Goal: Task Accomplishment & Management: Manage account settings

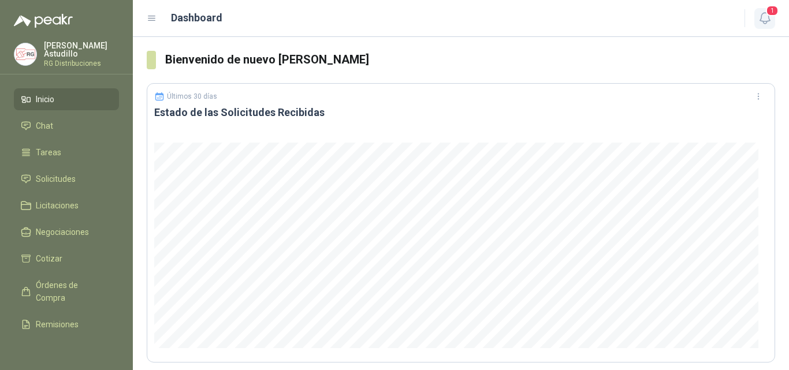
click at [769, 14] on span "1" at bounding box center [772, 10] width 13 height 11
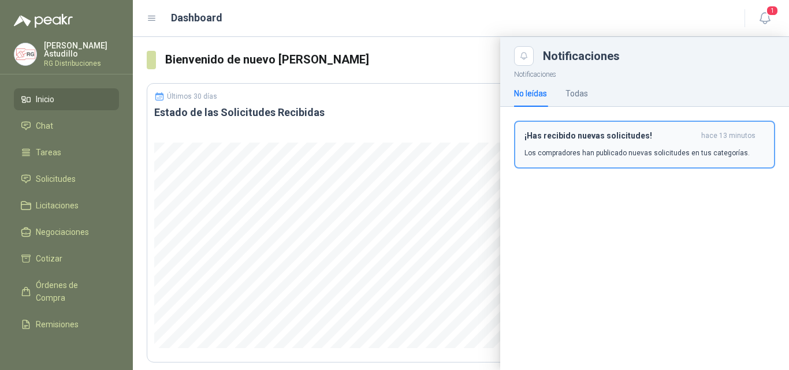
click at [646, 135] on h3 "¡Has recibido nuevas solicitudes!" at bounding box center [610, 136] width 172 height 10
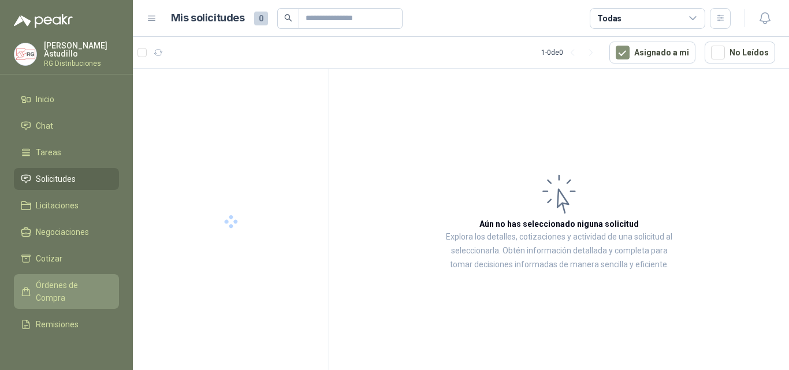
click at [51, 289] on span "Órdenes de Compra" at bounding box center [72, 291] width 72 height 25
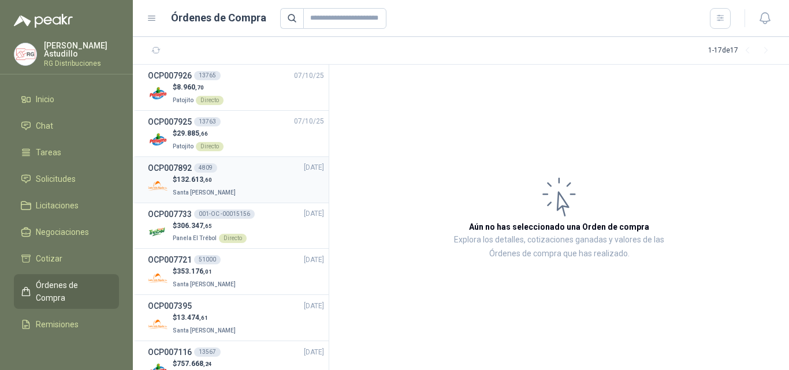
click at [266, 187] on div "$ 132.613 ,60 Santa [PERSON_NAME]" at bounding box center [236, 186] width 176 height 24
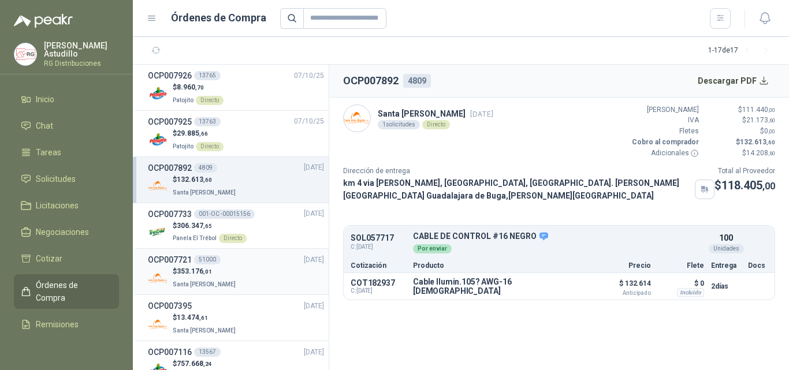
click at [237, 278] on div "$ 353.176 ,01 Santa [PERSON_NAME]" at bounding box center [236, 278] width 176 height 24
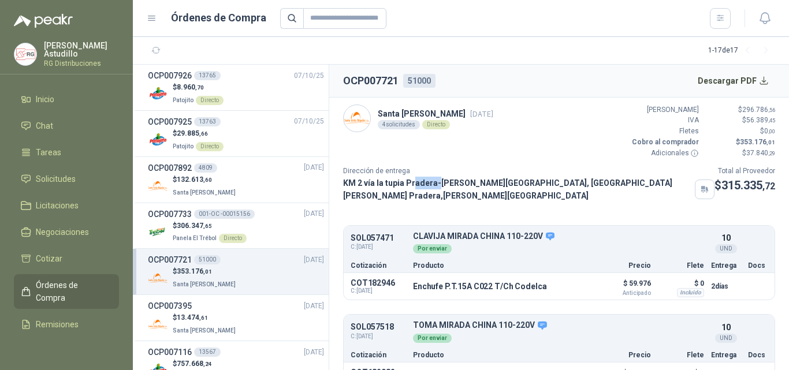
drag, startPoint x: 426, startPoint y: 187, endPoint x: 464, endPoint y: 186, distance: 38.7
click at [457, 186] on p "KM 2 vía la tupia Pradera-[PERSON_NAME][GEOGRAPHIC_DATA], [GEOGRAPHIC_DATA][PER…" at bounding box center [516, 189] width 347 height 25
click at [454, 191] on p "KM 2 vía la tupia Pradera-[PERSON_NAME][GEOGRAPHIC_DATA], [GEOGRAPHIC_DATA][PER…" at bounding box center [516, 189] width 347 height 25
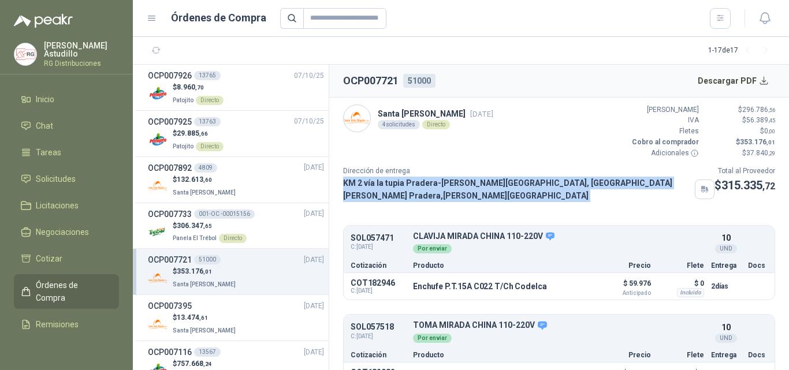
click at [454, 191] on p "KM 2 vía la tupia Pradera-[PERSON_NAME][GEOGRAPHIC_DATA], [GEOGRAPHIC_DATA][PER…" at bounding box center [516, 189] width 347 height 25
click at [454, 190] on p "KM 2 vía la tupia Pradera-[PERSON_NAME][GEOGRAPHIC_DATA], [GEOGRAPHIC_DATA][PER…" at bounding box center [516, 189] width 347 height 25
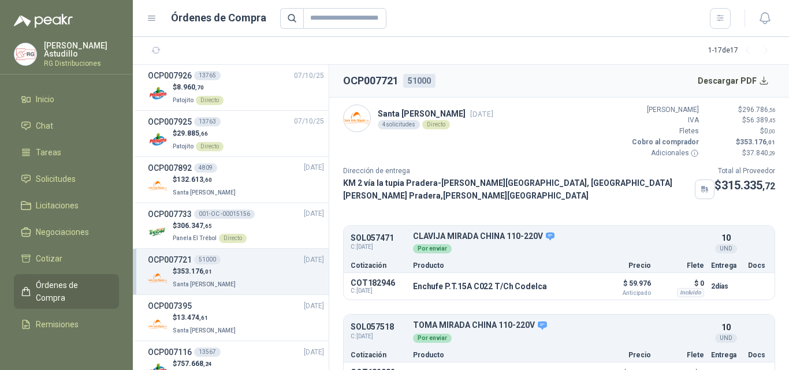
click at [475, 200] on article "Santa [PERSON_NAME] [DATE] 4 solicitudes Directo Valor Bruto $ 296.786 ,56 IVA …" at bounding box center [559, 234] width 460 height 273
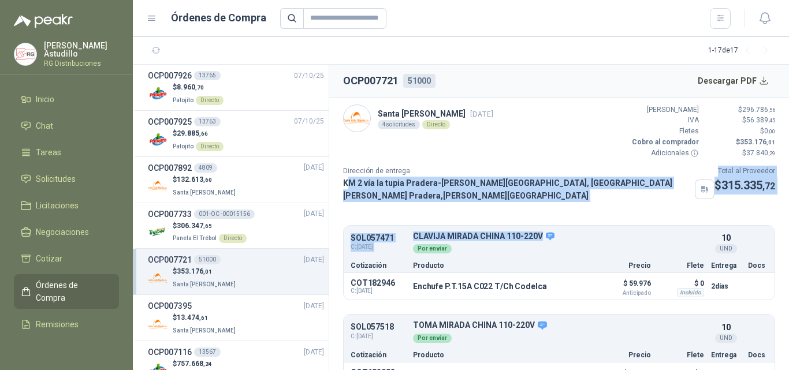
drag, startPoint x: 346, startPoint y: 185, endPoint x: 634, endPoint y: 196, distance: 288.4
click at [634, 196] on article "Santa [PERSON_NAME] [DATE] 4 solicitudes Directo Valor Bruto $ 296.786 ,56 IVA …" at bounding box center [559, 234] width 460 height 273
click at [554, 184] on p "KM 2 vía la tupia Pradera-[PERSON_NAME][GEOGRAPHIC_DATA], [GEOGRAPHIC_DATA][PER…" at bounding box center [516, 189] width 347 height 25
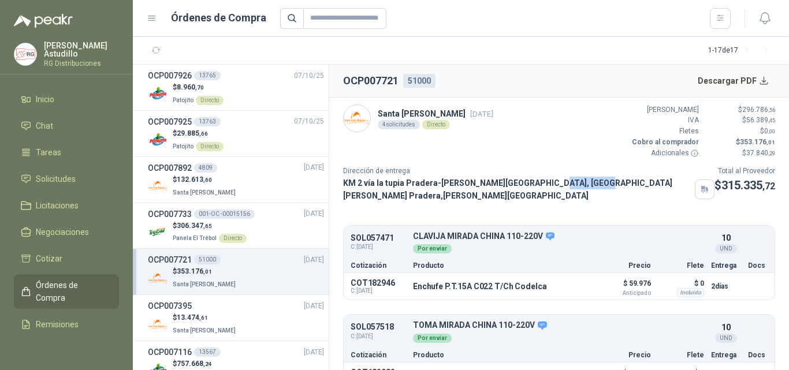
click at [554, 184] on p "KM 2 vía la tupia Pradera-[PERSON_NAME][GEOGRAPHIC_DATA], [GEOGRAPHIC_DATA][PER…" at bounding box center [516, 189] width 347 height 25
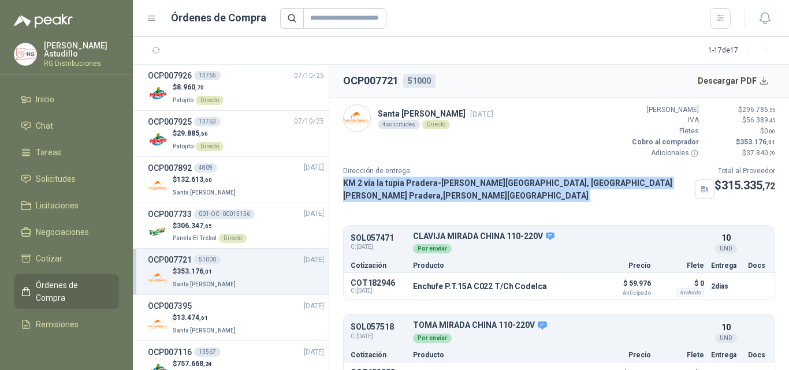
click at [554, 184] on p "KM 2 vía la tupia Pradera-[PERSON_NAME][GEOGRAPHIC_DATA], [GEOGRAPHIC_DATA][PER…" at bounding box center [516, 189] width 347 height 25
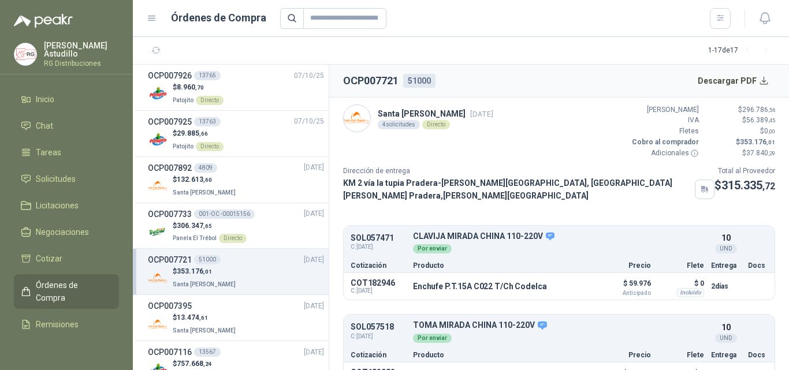
click at [547, 168] on p "Dirección de entrega" at bounding box center [528, 171] width 371 height 11
click at [540, 185] on p "KM 2 vía la tupia Pradera-[PERSON_NAME][GEOGRAPHIC_DATA], [GEOGRAPHIC_DATA][PER…" at bounding box center [516, 189] width 347 height 25
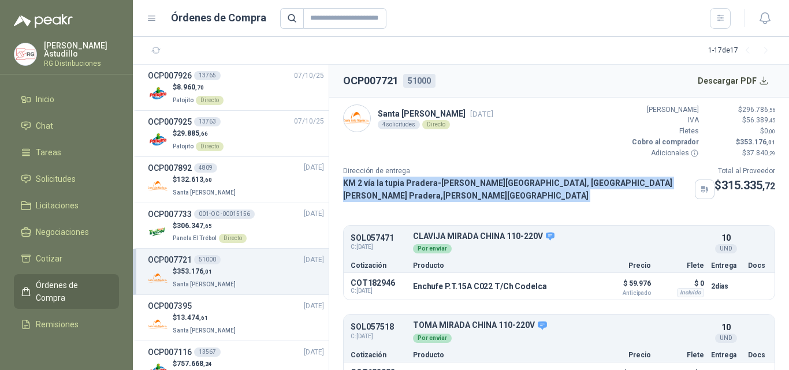
click at [540, 185] on p "KM 2 vía la tupia Pradera-[PERSON_NAME][GEOGRAPHIC_DATA], [GEOGRAPHIC_DATA][PER…" at bounding box center [516, 189] width 347 height 25
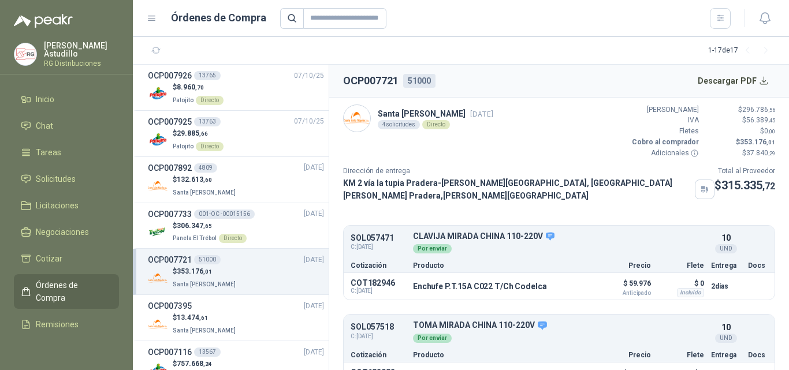
click at [542, 166] on p "Dirección de entrega" at bounding box center [528, 171] width 371 height 11
click at [408, 188] on p "KM 2 vía la tupia Pradera-[PERSON_NAME][GEOGRAPHIC_DATA], [GEOGRAPHIC_DATA][PER…" at bounding box center [516, 189] width 347 height 25
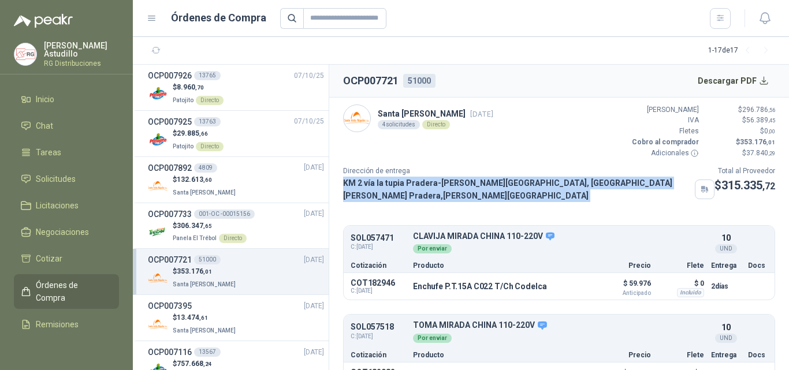
click at [408, 188] on p "KM 2 vía la tupia Pradera-[PERSON_NAME][GEOGRAPHIC_DATA], [GEOGRAPHIC_DATA][PER…" at bounding box center [516, 189] width 347 height 25
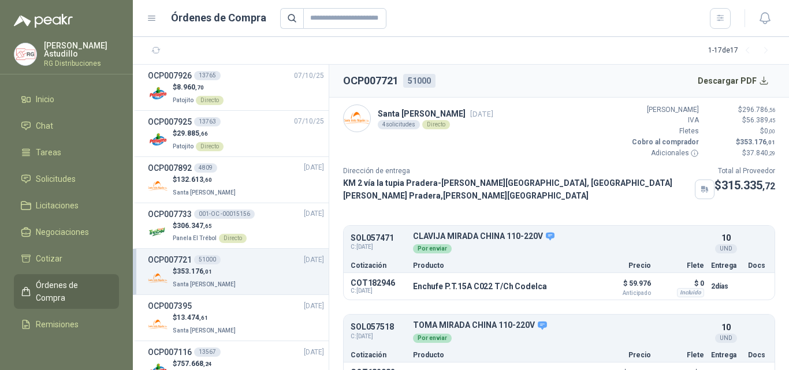
click at [452, 196] on article "Santa [PERSON_NAME] [DATE] 4 solicitudes Directo Valor Bruto $ 296.786 ,56 IVA …" at bounding box center [559, 234] width 460 height 273
click at [446, 182] on p "KM 2 vía la tupia Pradera-[PERSON_NAME][GEOGRAPHIC_DATA], [GEOGRAPHIC_DATA][PER…" at bounding box center [516, 189] width 347 height 25
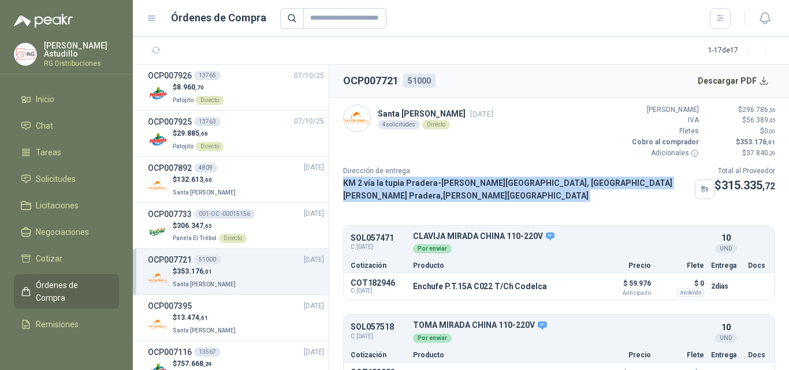
click at [446, 182] on p "KM 2 vía la tupia Pradera-[PERSON_NAME][GEOGRAPHIC_DATA], [GEOGRAPHIC_DATA][PER…" at bounding box center [516, 189] width 347 height 25
click at [445, 195] on div "KM 2 vía la tupia Pradera-[PERSON_NAME][GEOGRAPHIC_DATA], [GEOGRAPHIC_DATA][PER…" at bounding box center [528, 189] width 371 height 25
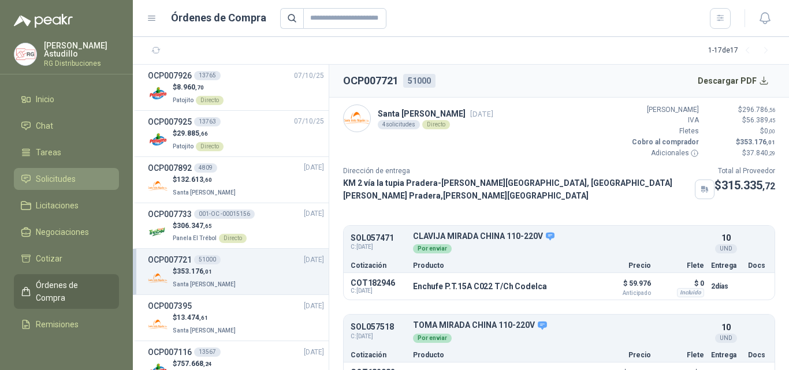
click at [53, 176] on span "Solicitudes" at bounding box center [56, 179] width 40 height 13
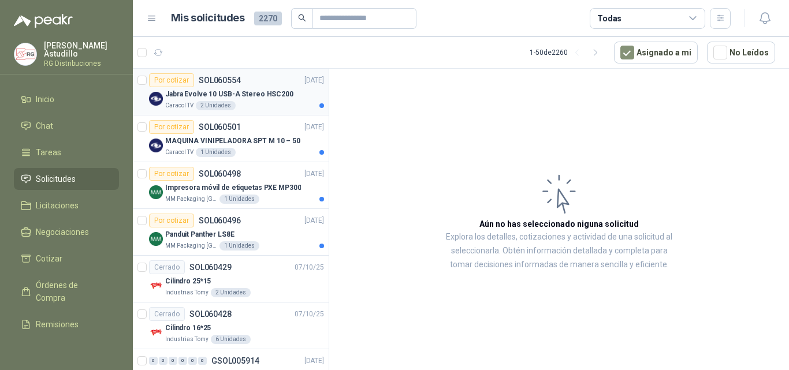
click at [256, 93] on p "Jabra Evolve 10 USB-A Stereo HSC200" at bounding box center [229, 94] width 128 height 11
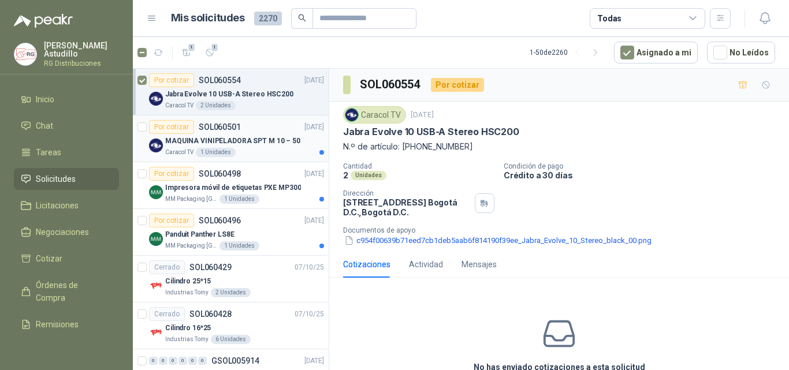
drag, startPoint x: 244, startPoint y: 135, endPoint x: 198, endPoint y: 139, distance: 47.0
click at [244, 135] on div "MAQUINA VINIPELADORA SPT M 10 – 50" at bounding box center [244, 141] width 159 height 14
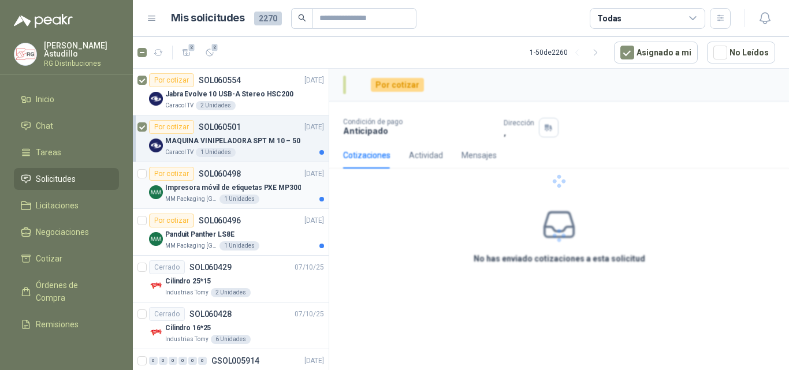
click at [253, 185] on p "Impresora móvil de etiquetas PXE MP300" at bounding box center [233, 187] width 136 height 11
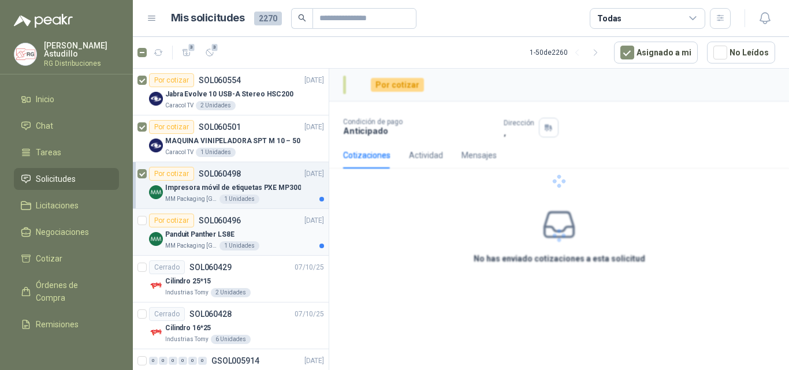
click at [208, 233] on p "Panduit Panther LS8E" at bounding box center [199, 234] width 69 height 11
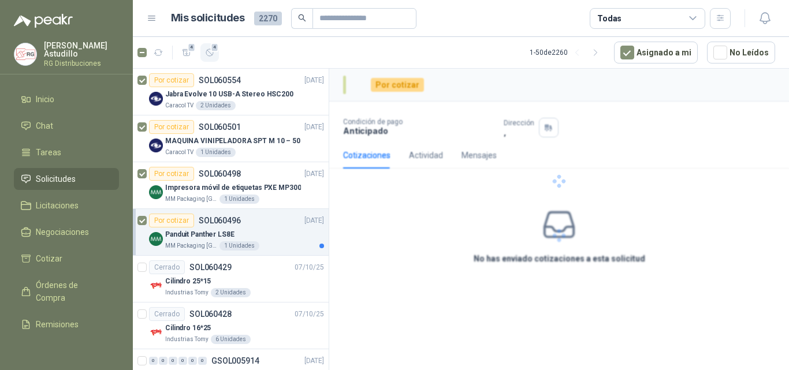
click at [213, 51] on span "4" at bounding box center [215, 47] width 8 height 9
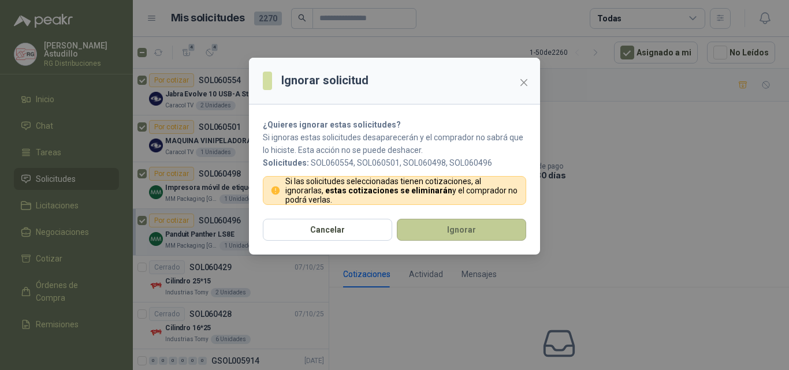
click at [437, 230] on button "Ignorar" at bounding box center [461, 230] width 129 height 22
